Goal: Task Accomplishment & Management: Manage account settings

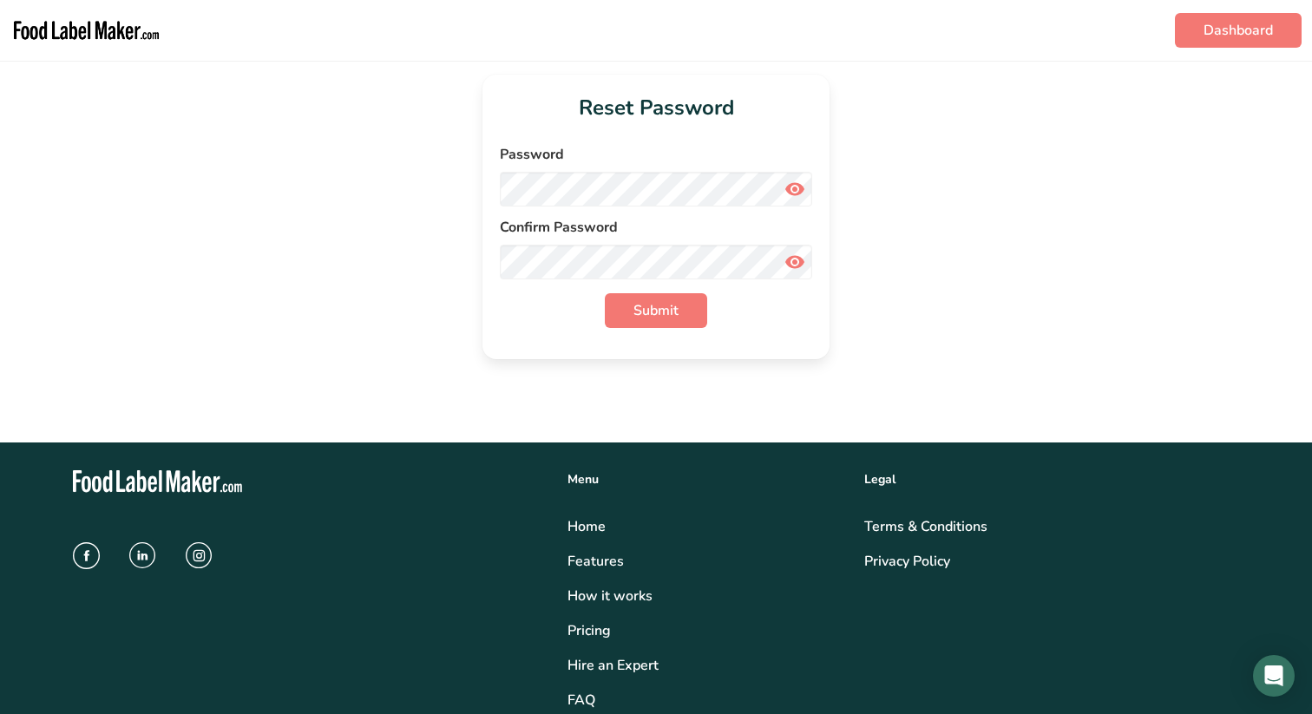
click at [664, 206] on form "Password Confirm Password Submit" at bounding box center [656, 236] width 312 height 184
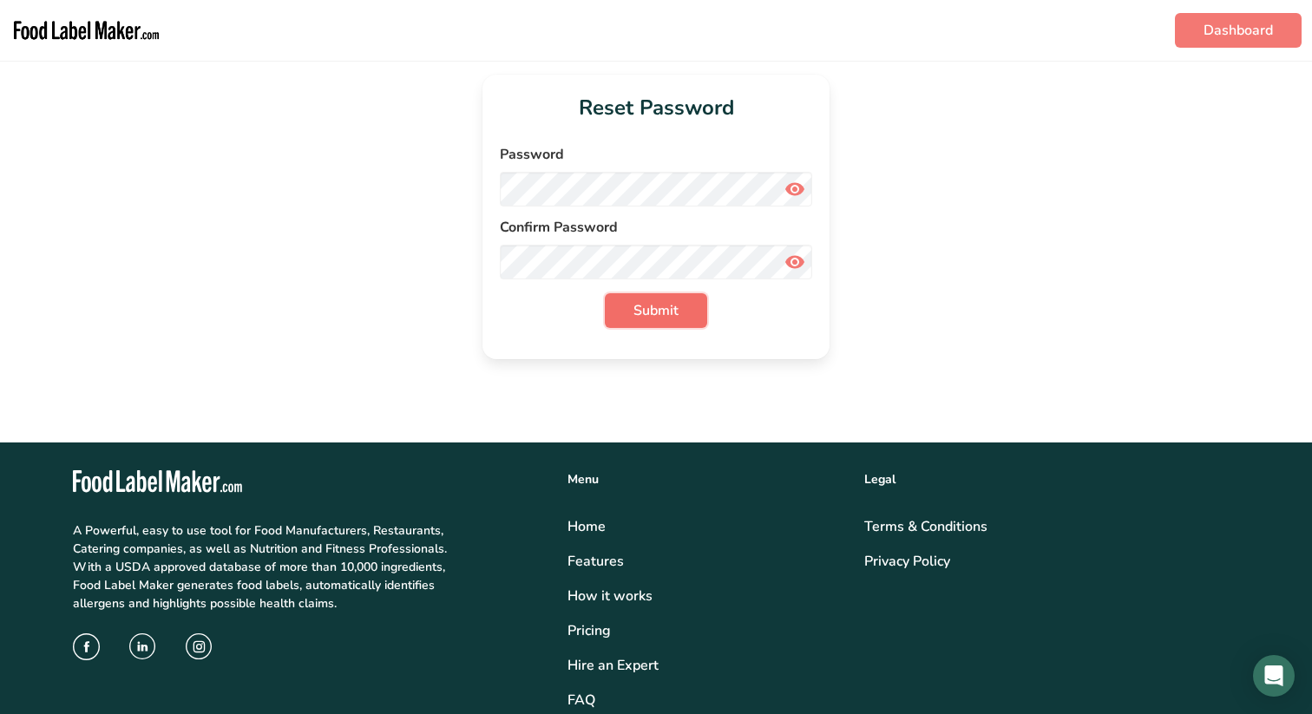
click at [691, 311] on button "Submit" at bounding box center [656, 310] width 102 height 35
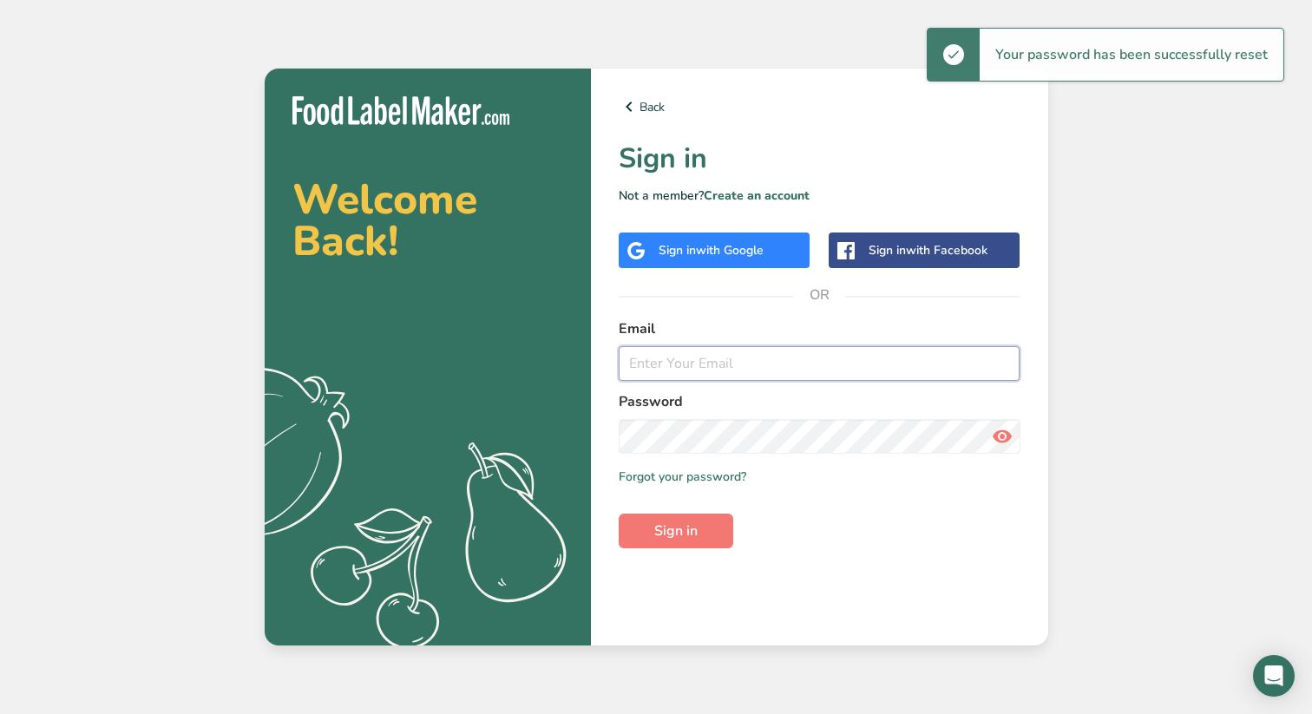
click at [712, 369] on input "email" at bounding box center [819, 363] width 402 height 35
type input "[PERSON_NAME][EMAIL_ADDRESS][DOMAIN_NAME]"
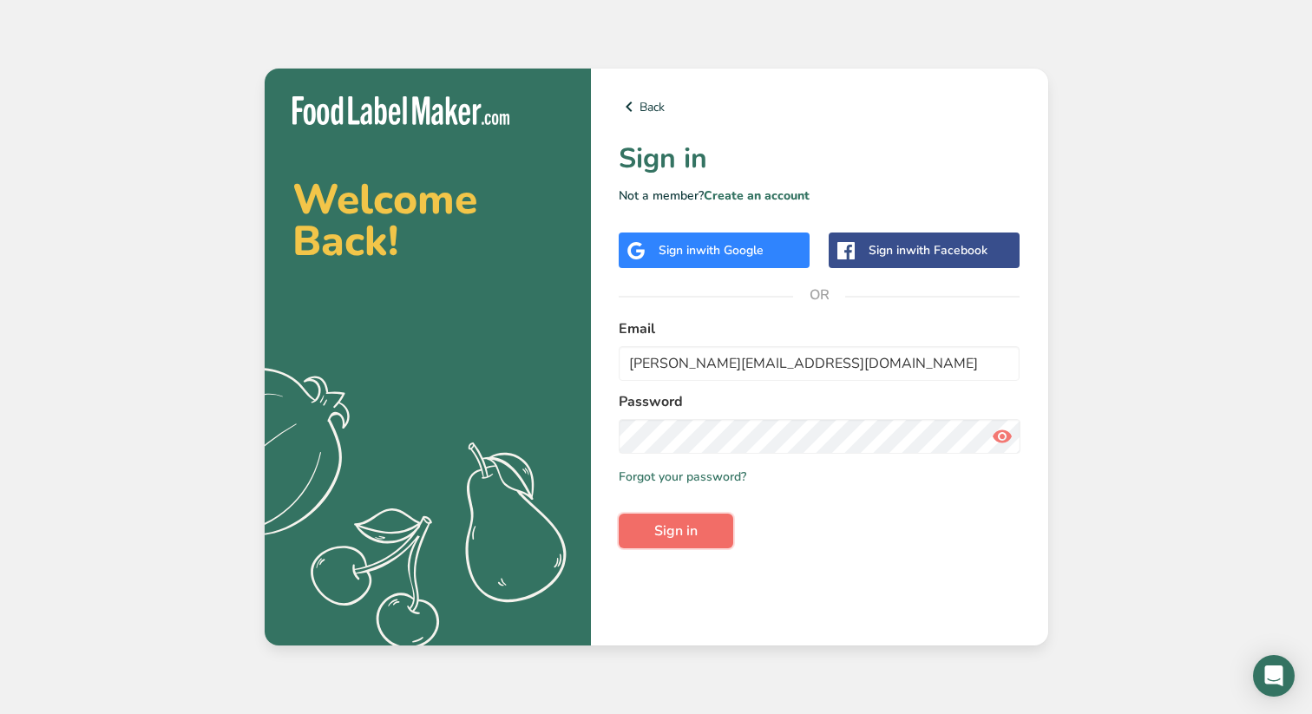
click at [702, 541] on button "Sign in" at bounding box center [675, 531] width 115 height 35
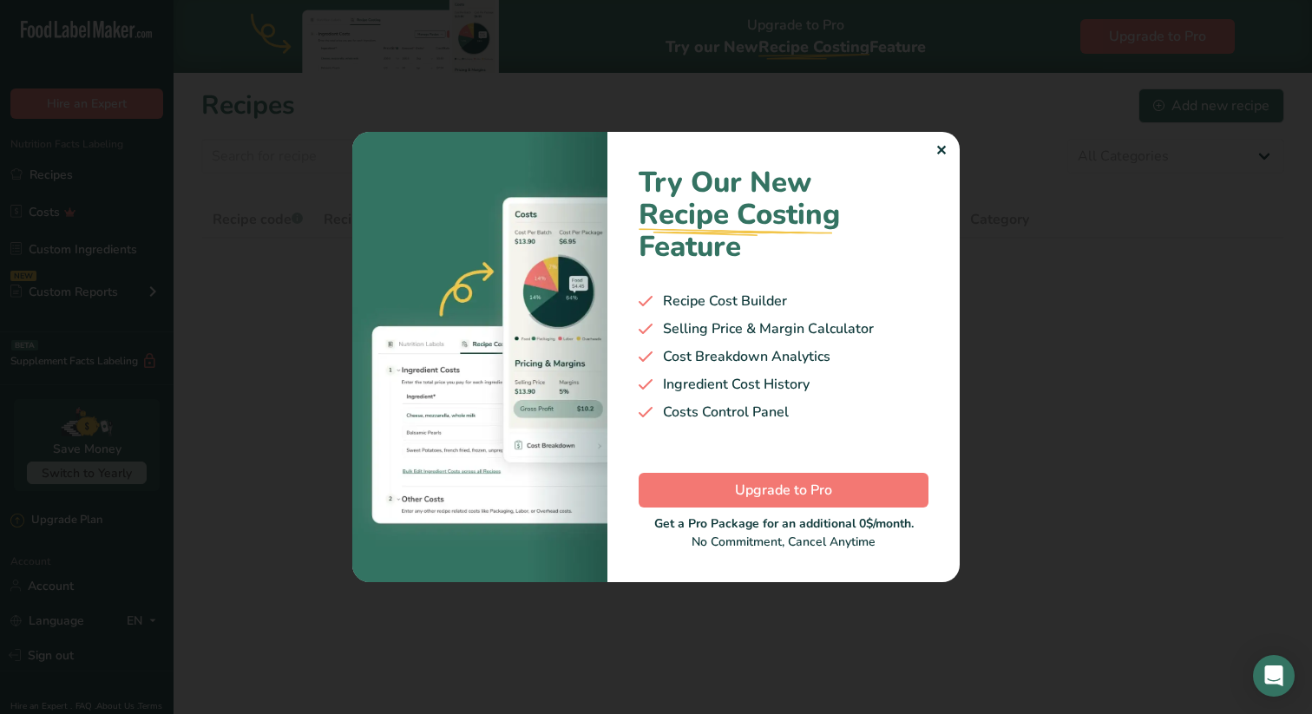
click at [937, 148] on div "✕" at bounding box center [940, 151] width 11 height 21
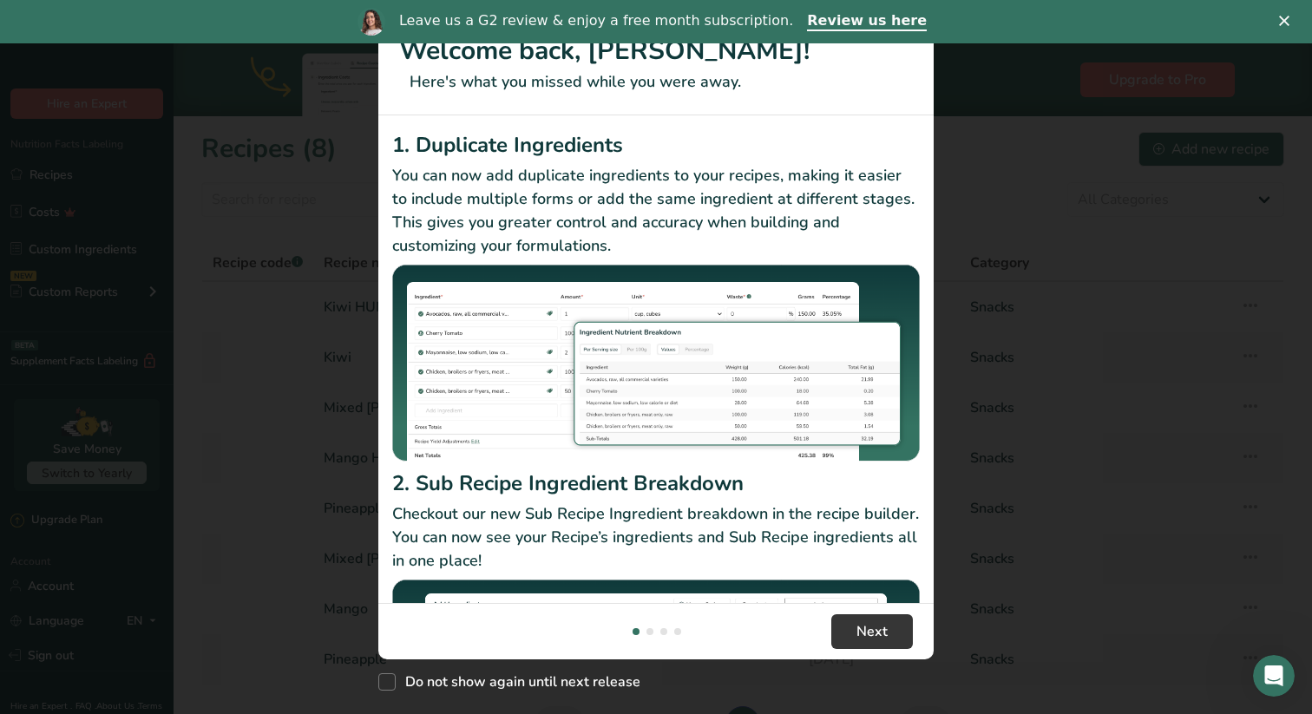
click at [1290, 17] on div "Close" at bounding box center [1287, 21] width 17 height 10
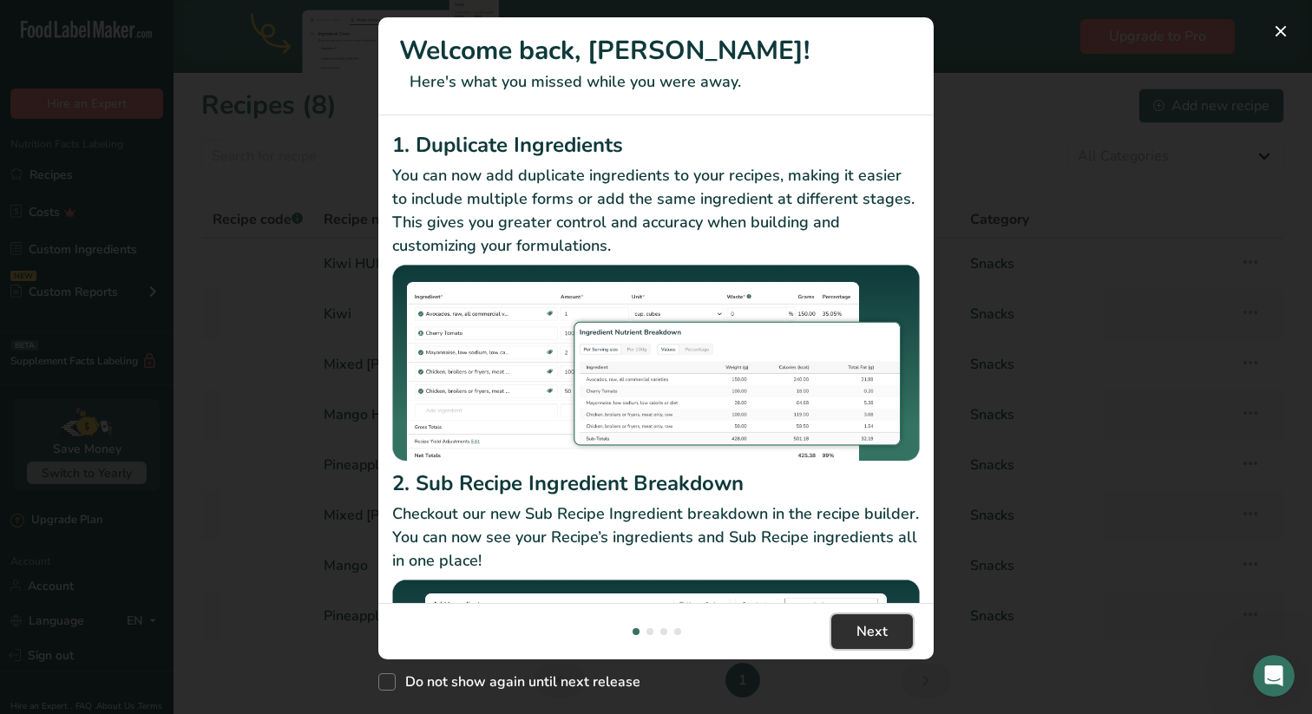
click at [839, 626] on button "Next" at bounding box center [872, 631] width 82 height 35
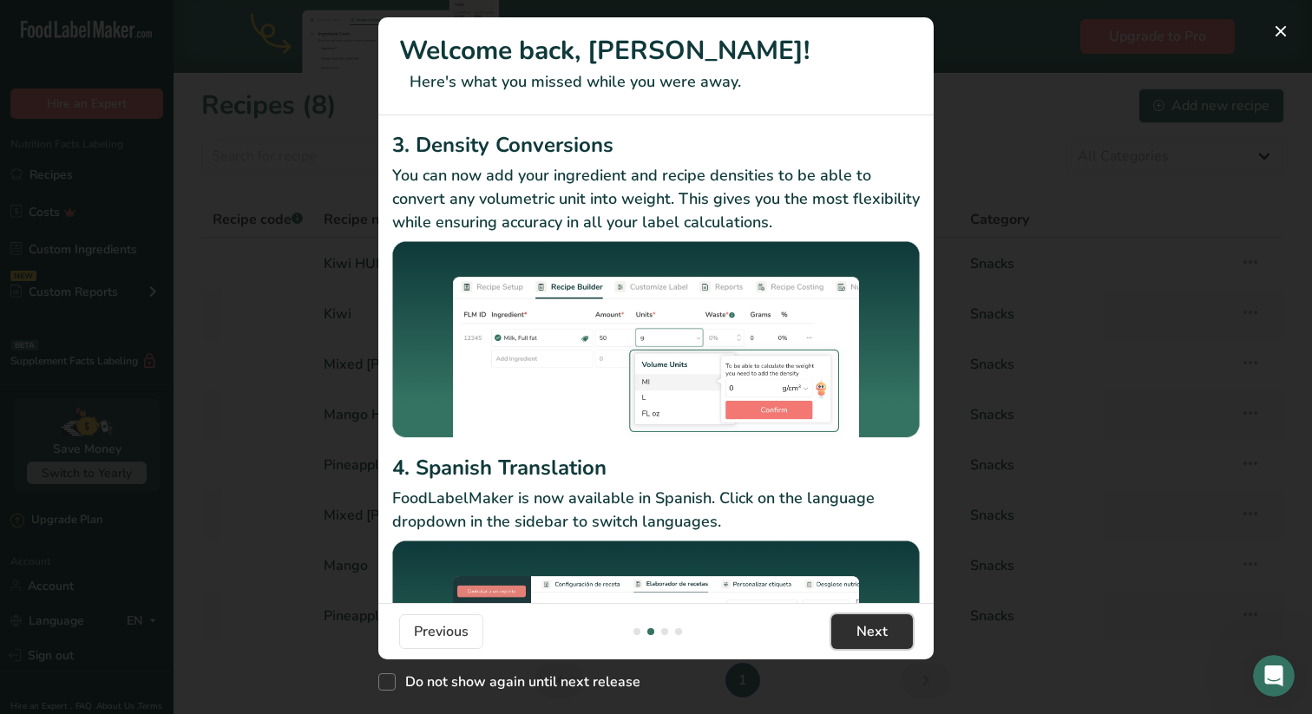
click at [839, 626] on button "Next" at bounding box center [872, 631] width 82 height 35
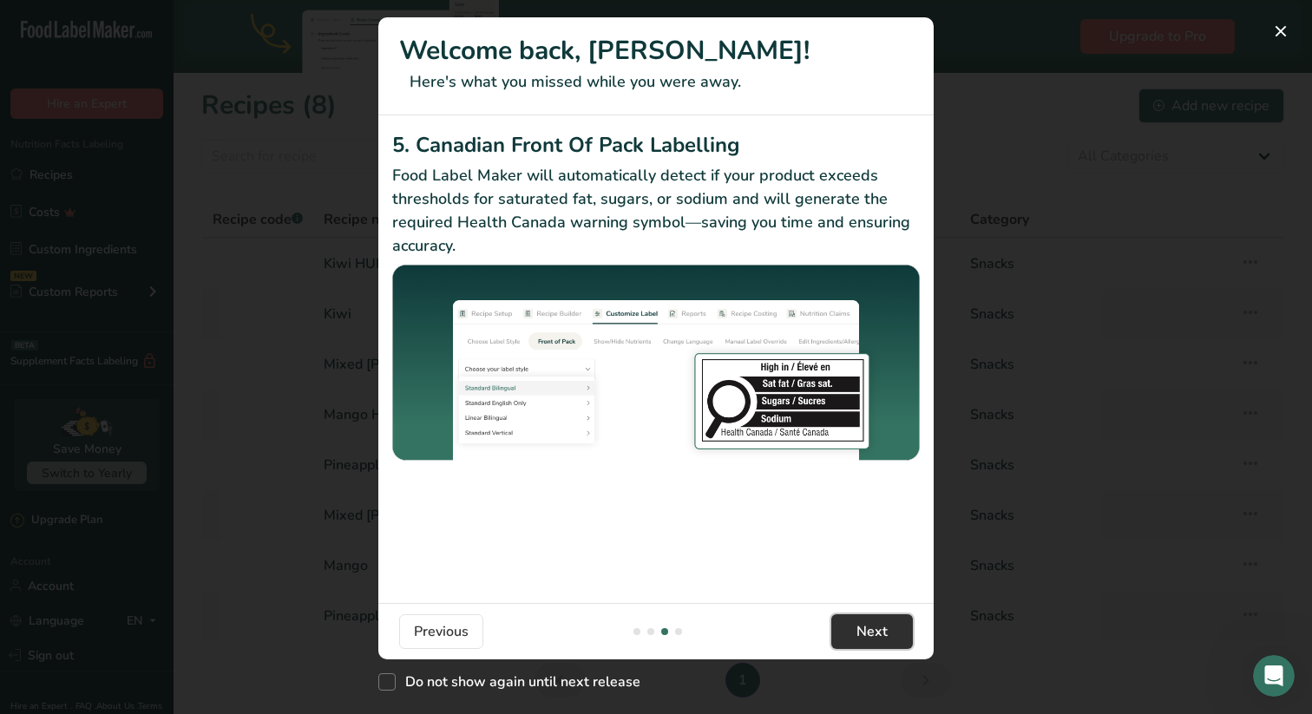
click at [839, 626] on button "Next" at bounding box center [872, 631] width 82 height 35
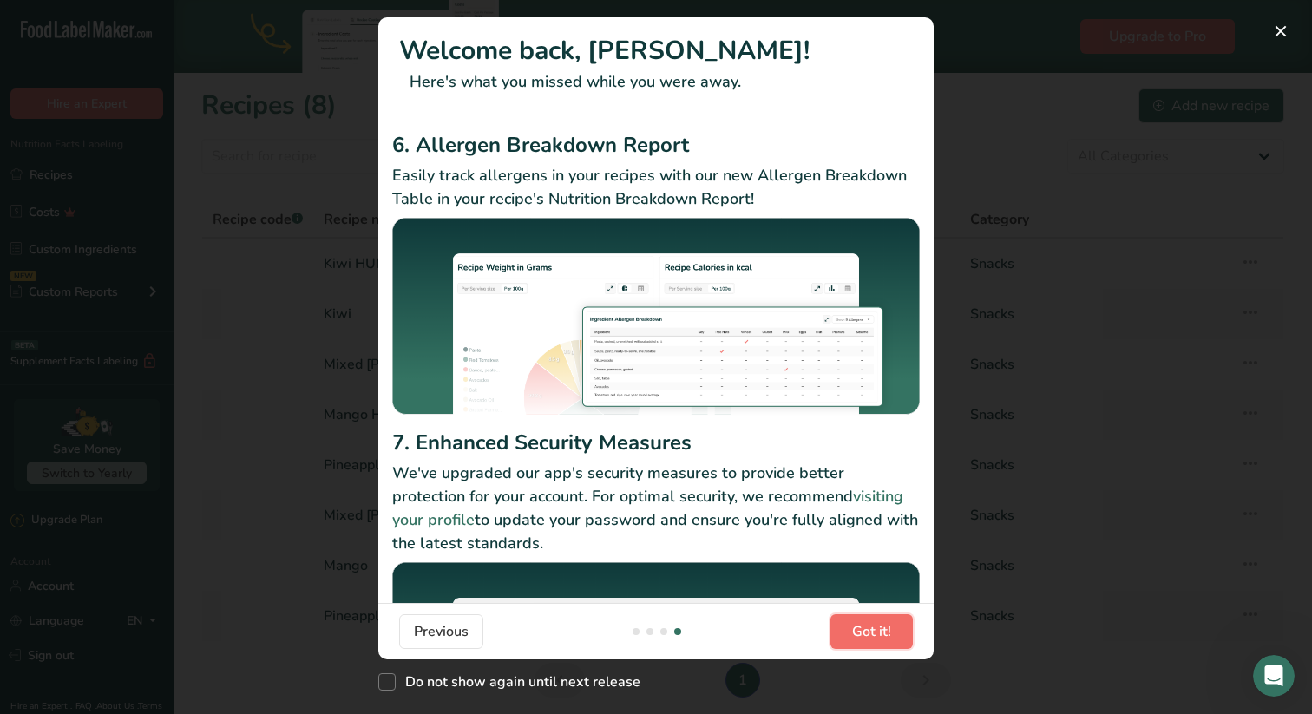
click at [839, 626] on button "Got it!" at bounding box center [871, 631] width 82 height 35
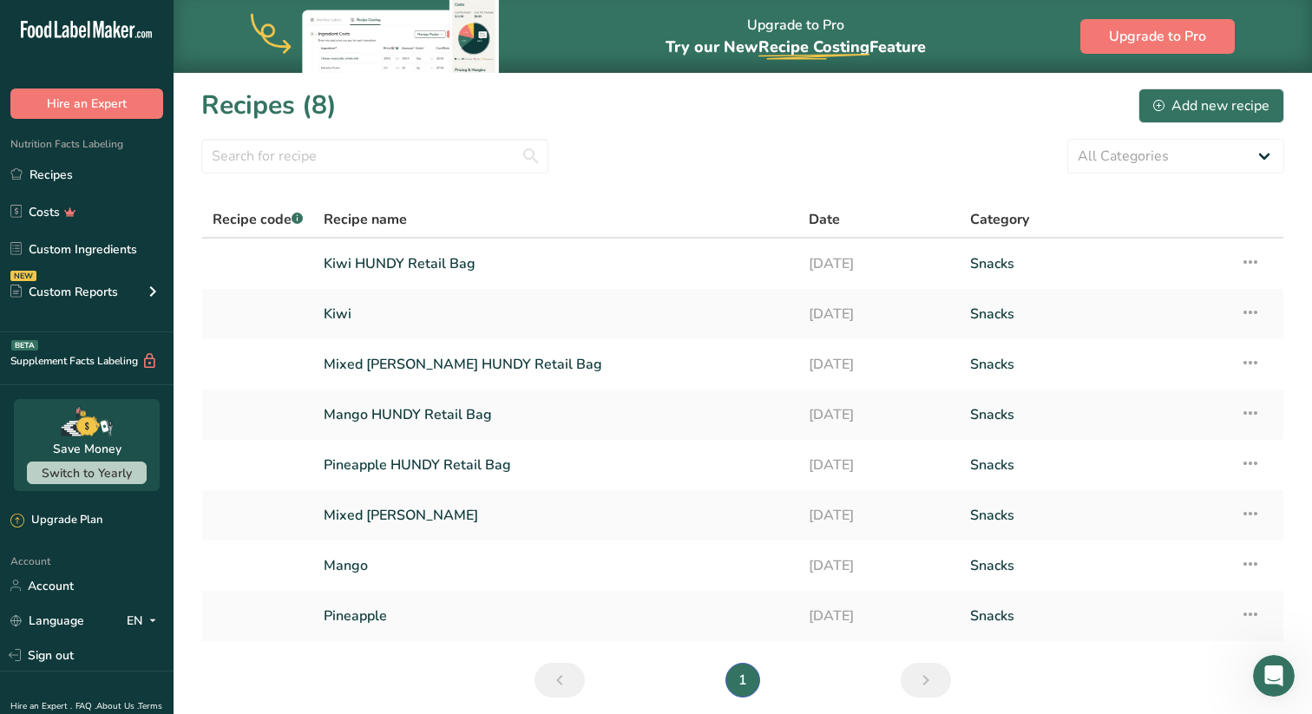
click at [839, 626] on link "[DATE]" at bounding box center [878, 616] width 141 height 36
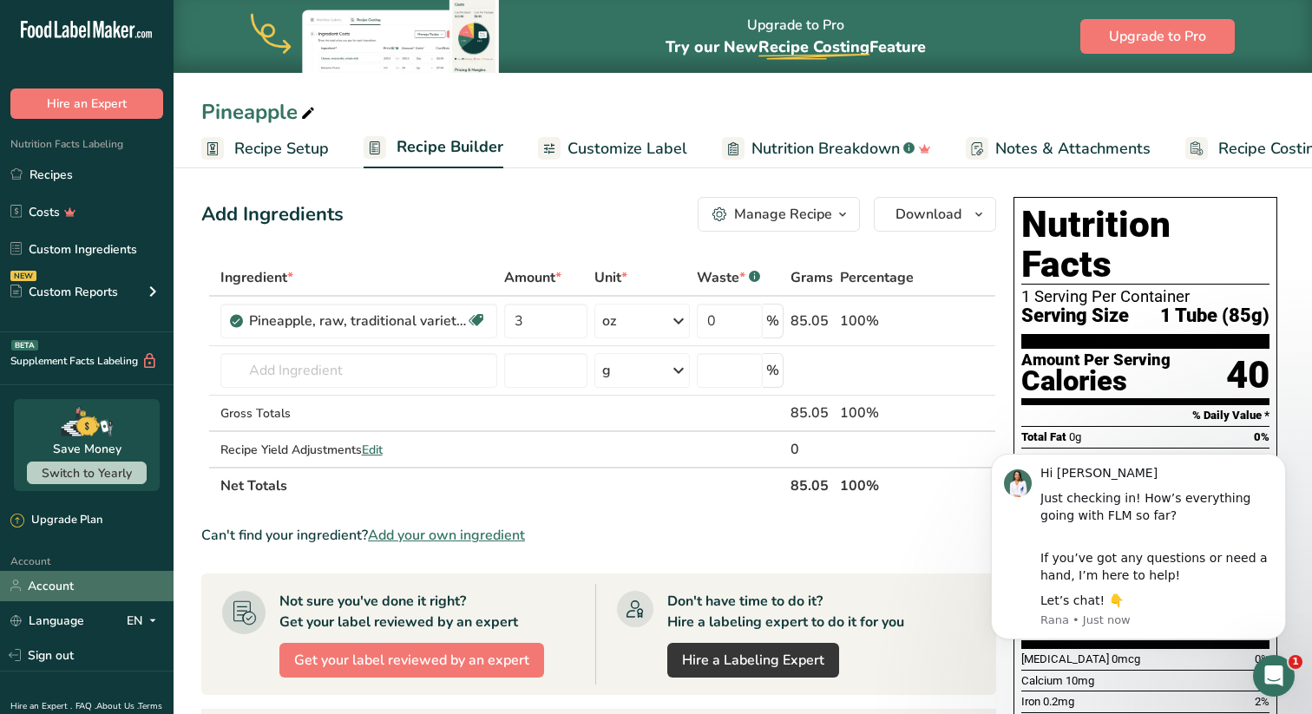
click at [65, 582] on link "Account" at bounding box center [86, 586] width 173 height 30
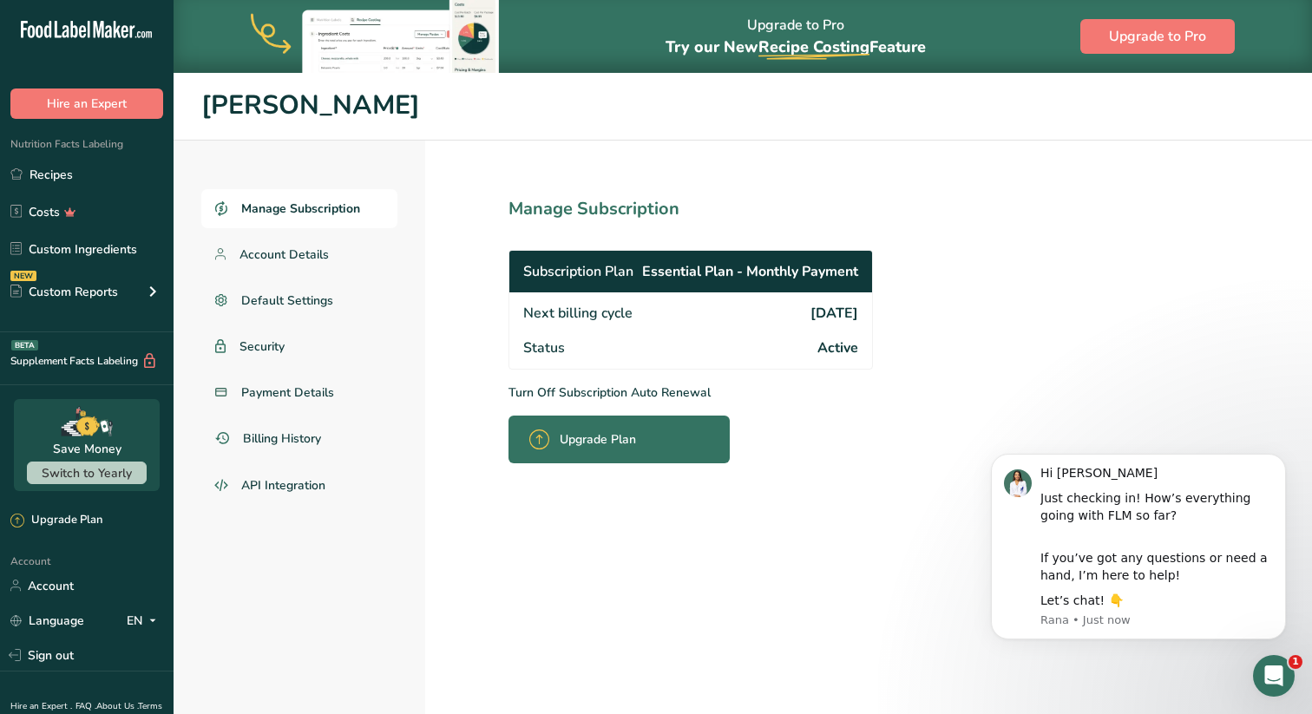
click at [828, 268] on span "Essential Plan - Monthly Payment" at bounding box center [750, 271] width 216 height 21
click at [570, 387] on p "Turn Off Subscription Auto Renewal" at bounding box center [728, 392] width 441 height 18
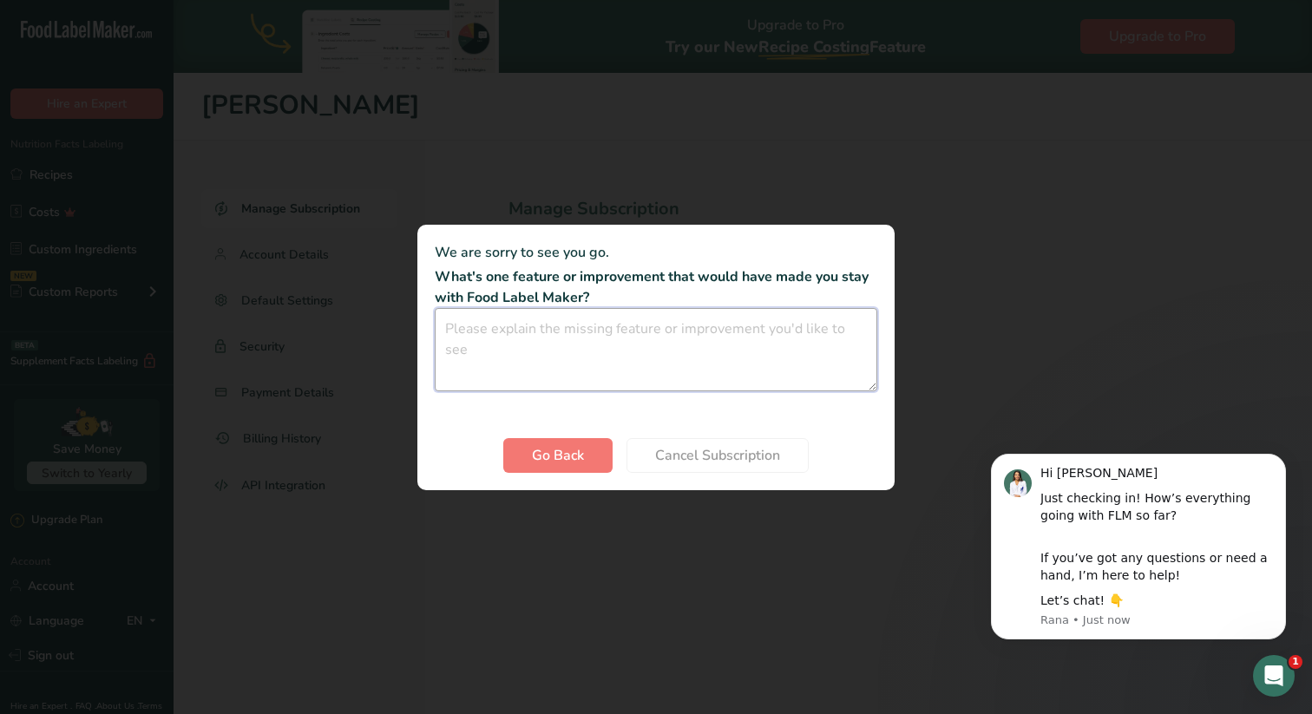
click at [571, 374] on textarea "Cancel subscription modal" at bounding box center [656, 349] width 442 height 83
type textarea "It doesn't have all the ingredients we need."
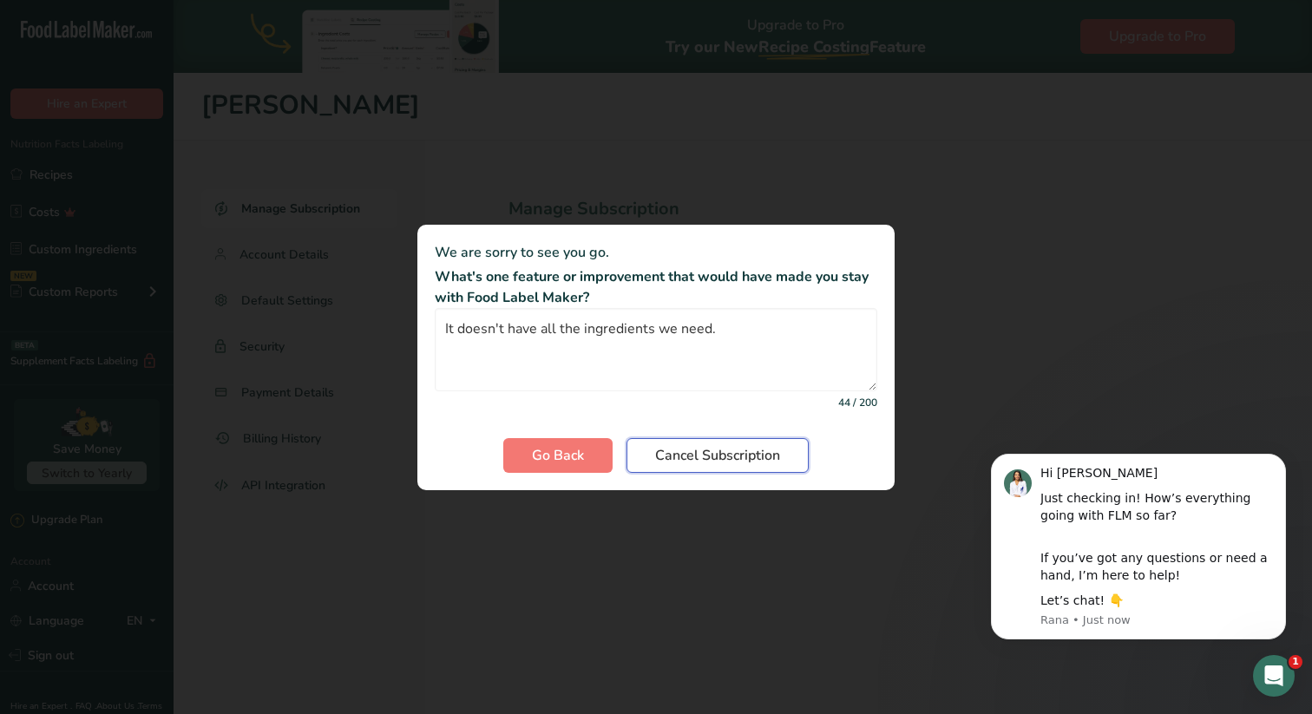
click at [741, 445] on span "Cancel Subscription" at bounding box center [717, 455] width 125 height 21
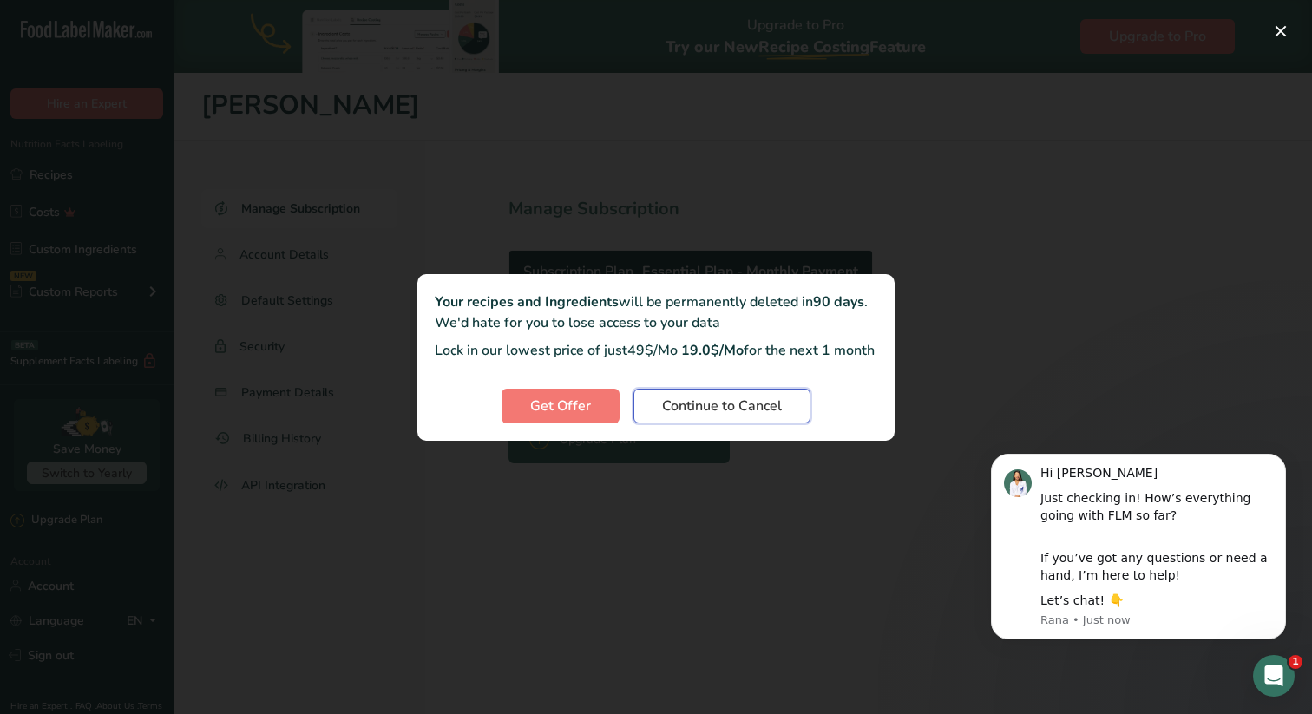
click at [749, 414] on span "Continue to Cancel" at bounding box center [722, 406] width 120 height 21
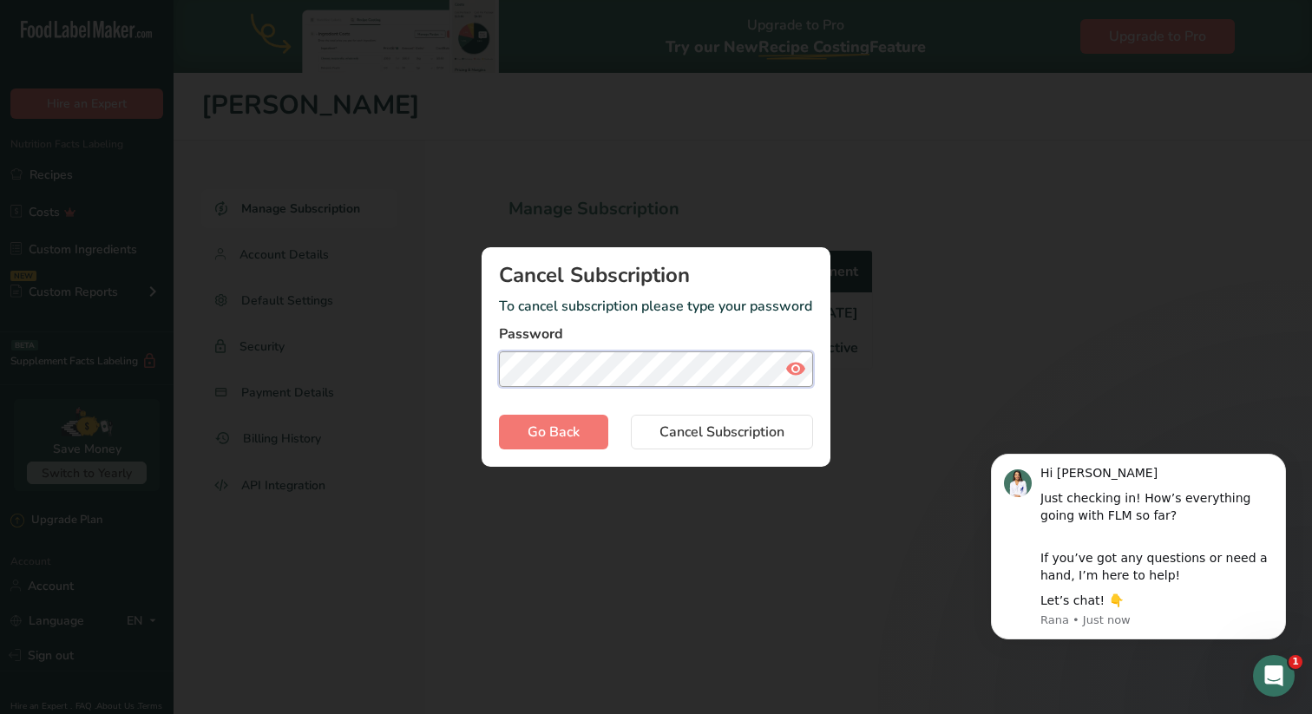
click at [631, 415] on button "Cancel Subscription" at bounding box center [722, 432] width 182 height 35
